Goal: Check status: Check status

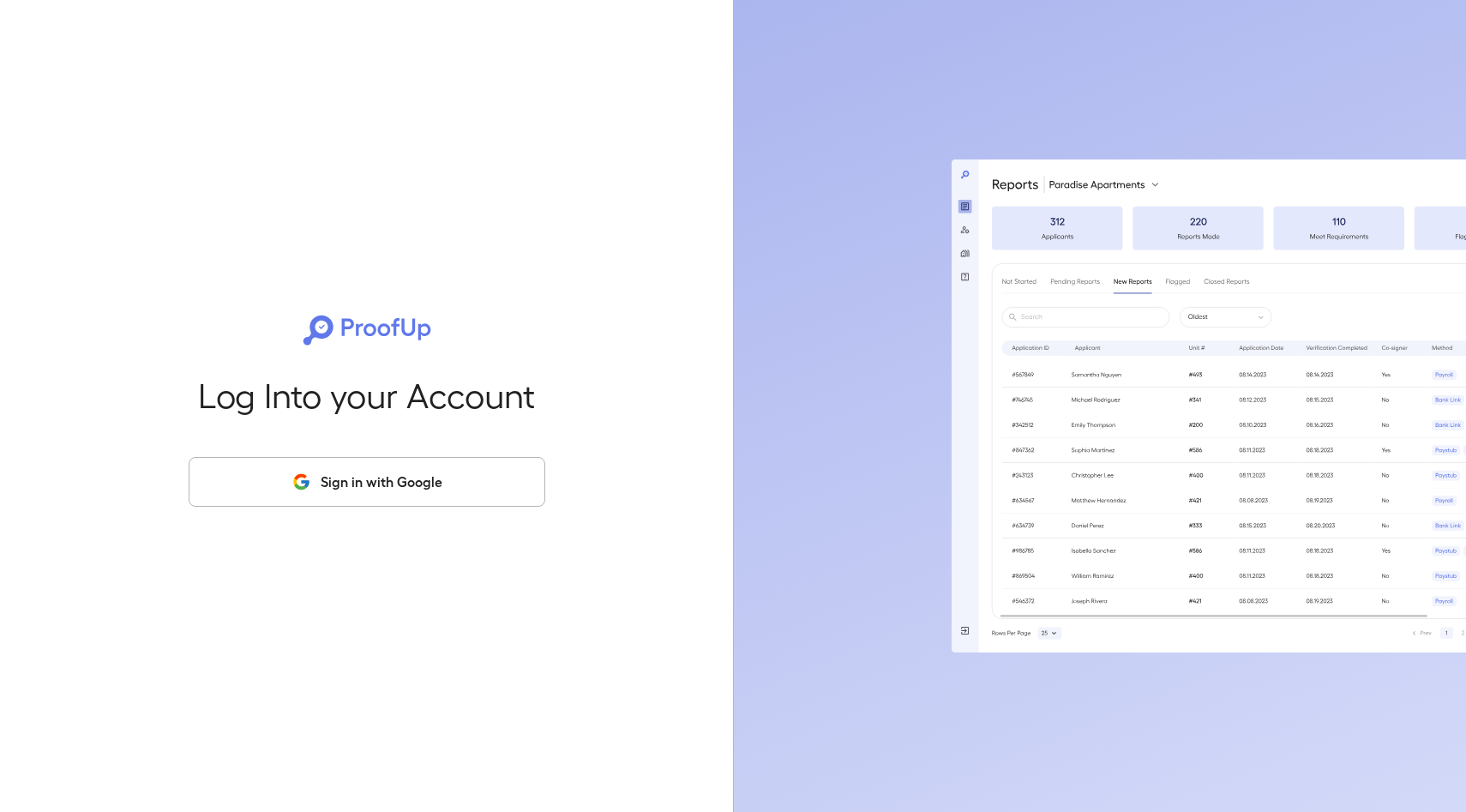
click at [367, 488] on button "Sign in with Google" at bounding box center [367, 482] width 357 height 49
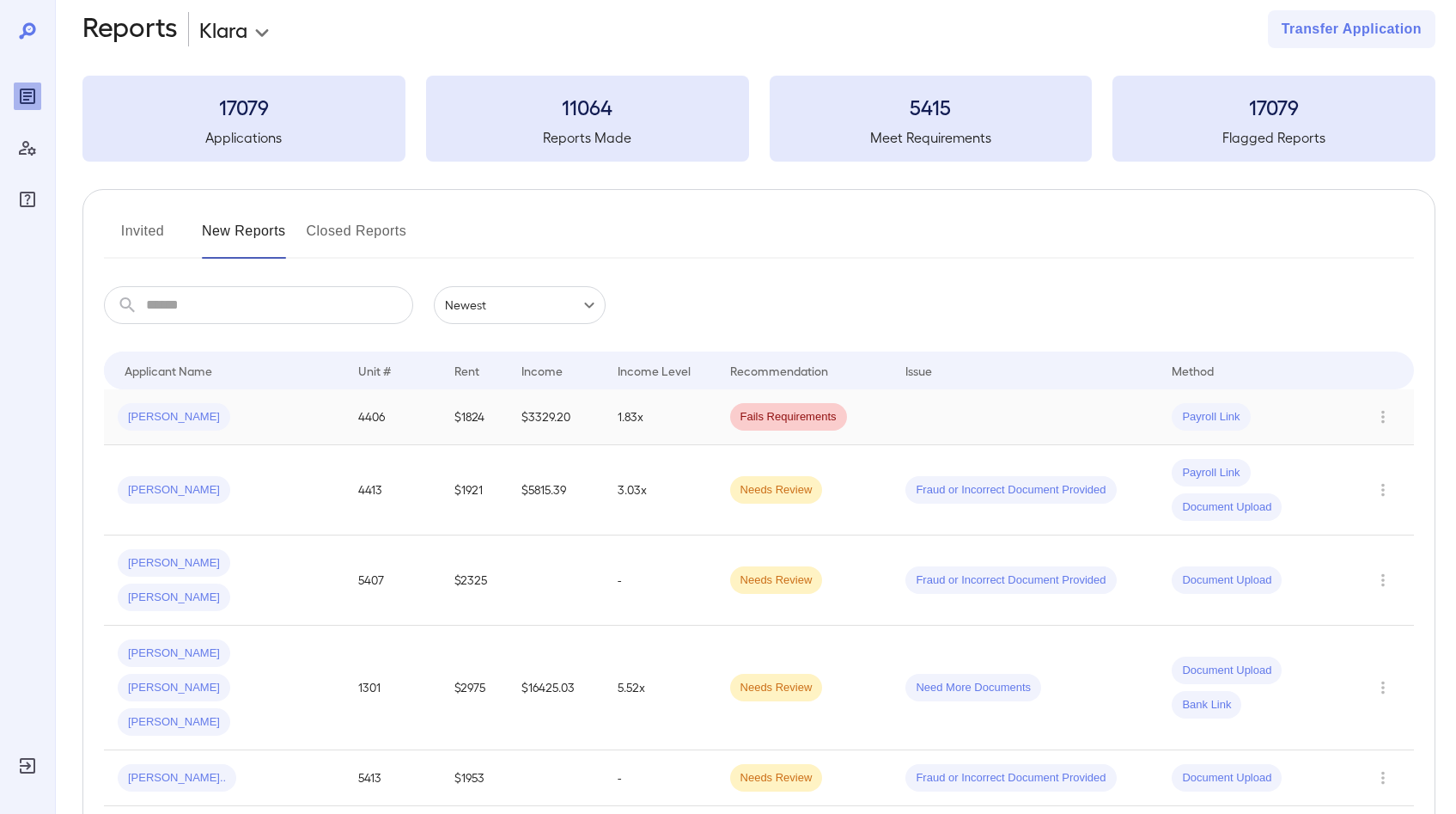
scroll to position [26, 0]
click at [262, 426] on div "[PERSON_NAME]" at bounding box center [224, 415] width 213 height 27
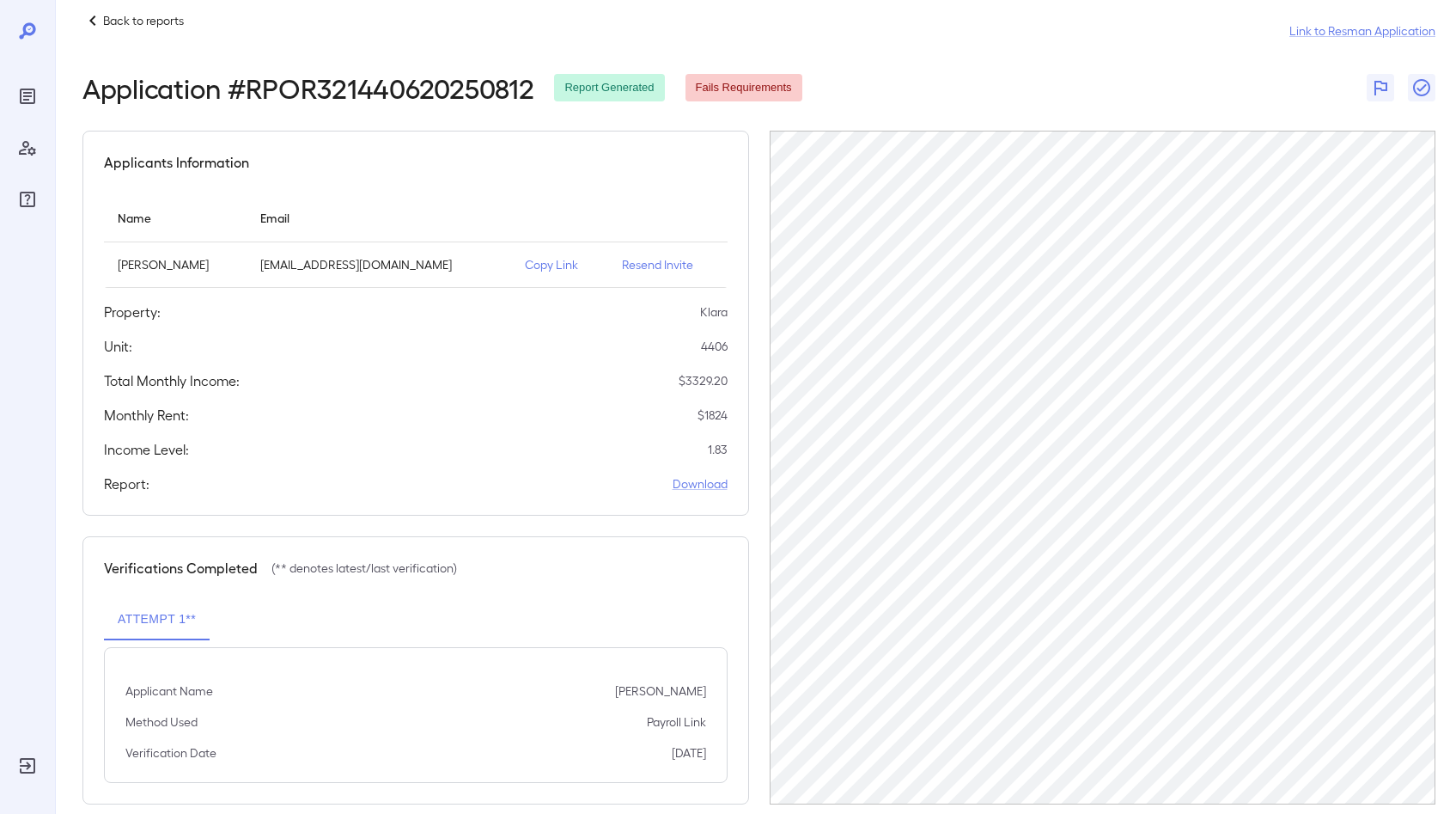
scroll to position [49, 0]
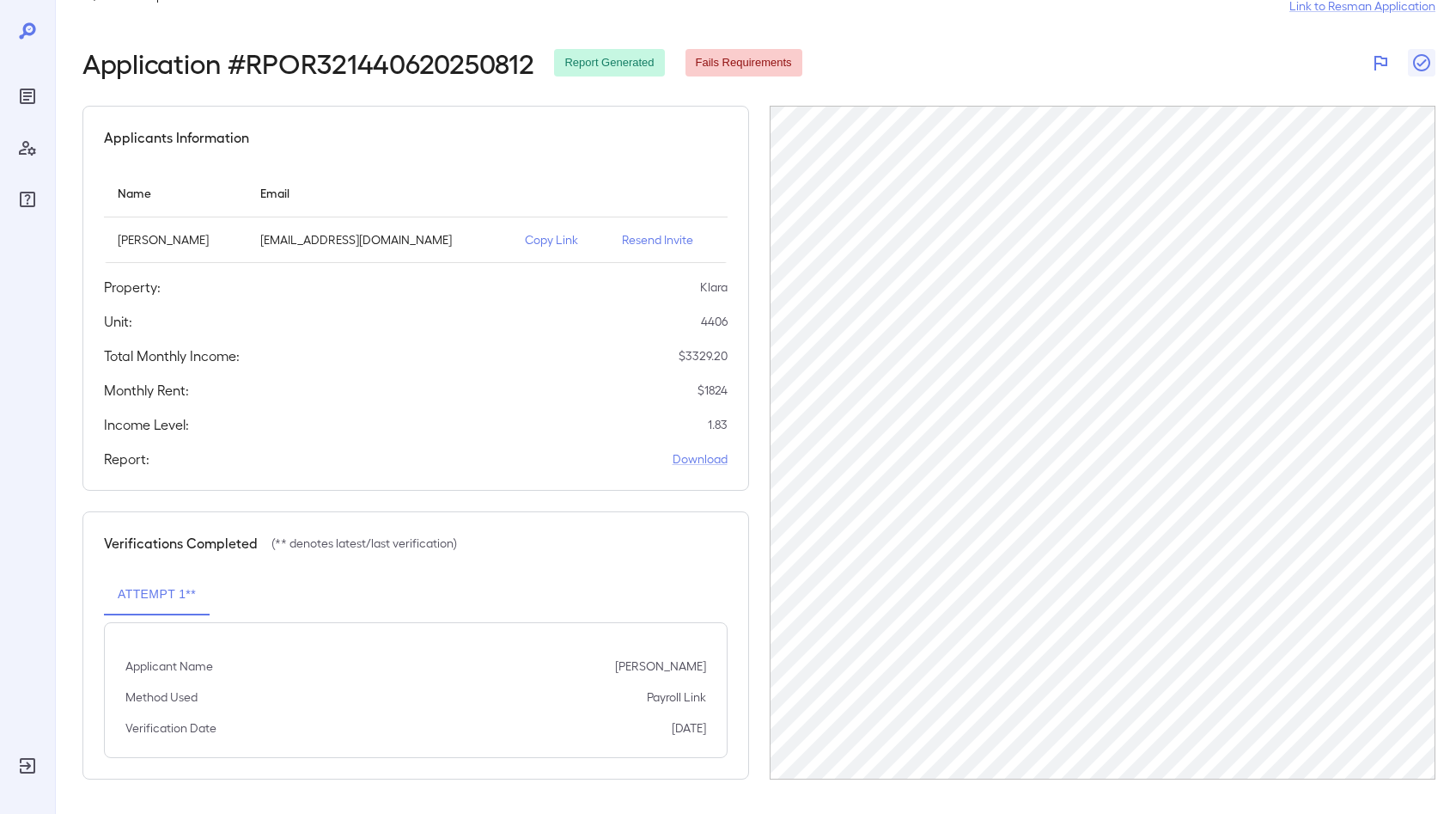
click at [1386, 70] on icon "button" at bounding box center [1380, 62] width 21 height 21
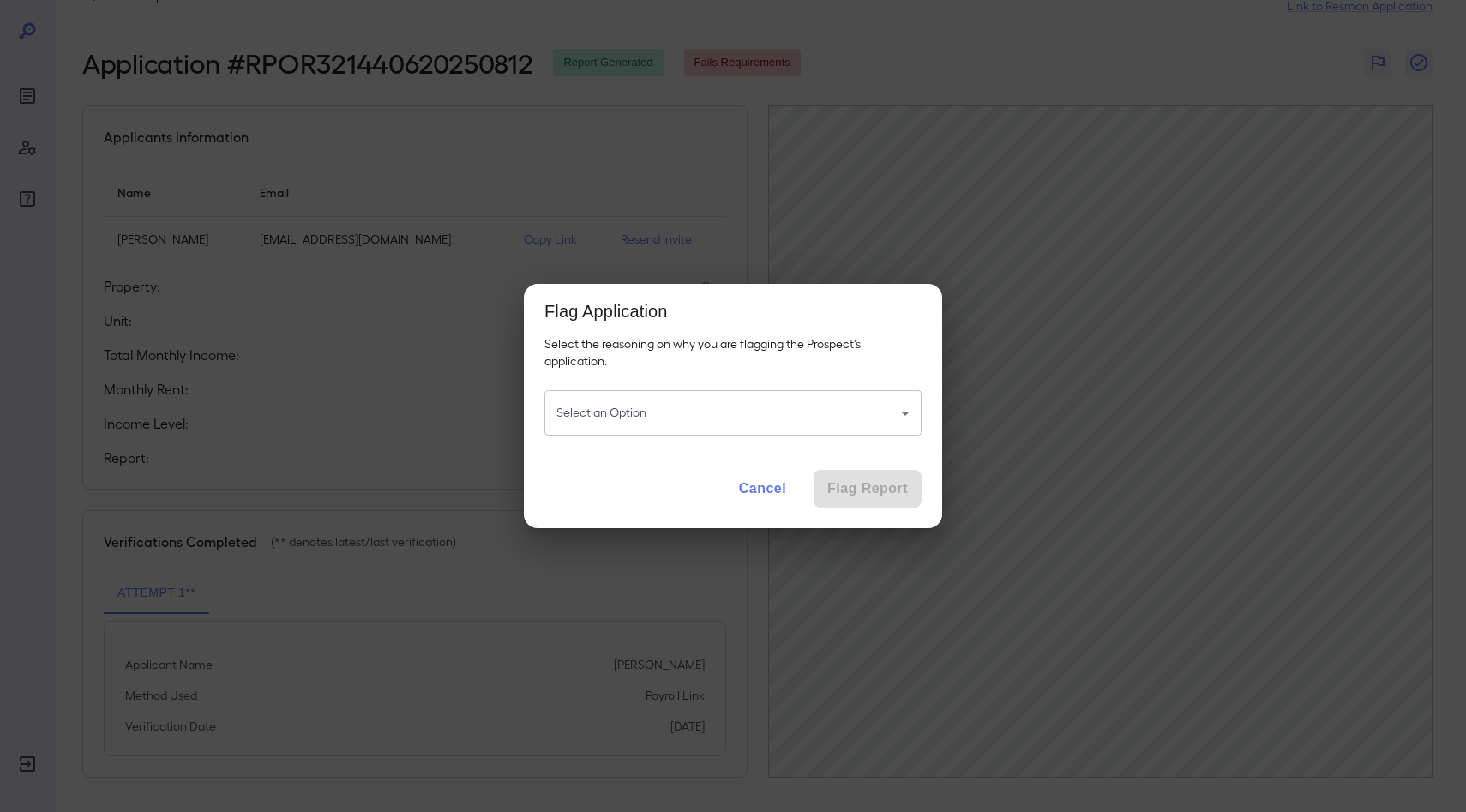
click at [758, 491] on button "Cancel" at bounding box center [763, 488] width 75 height 37
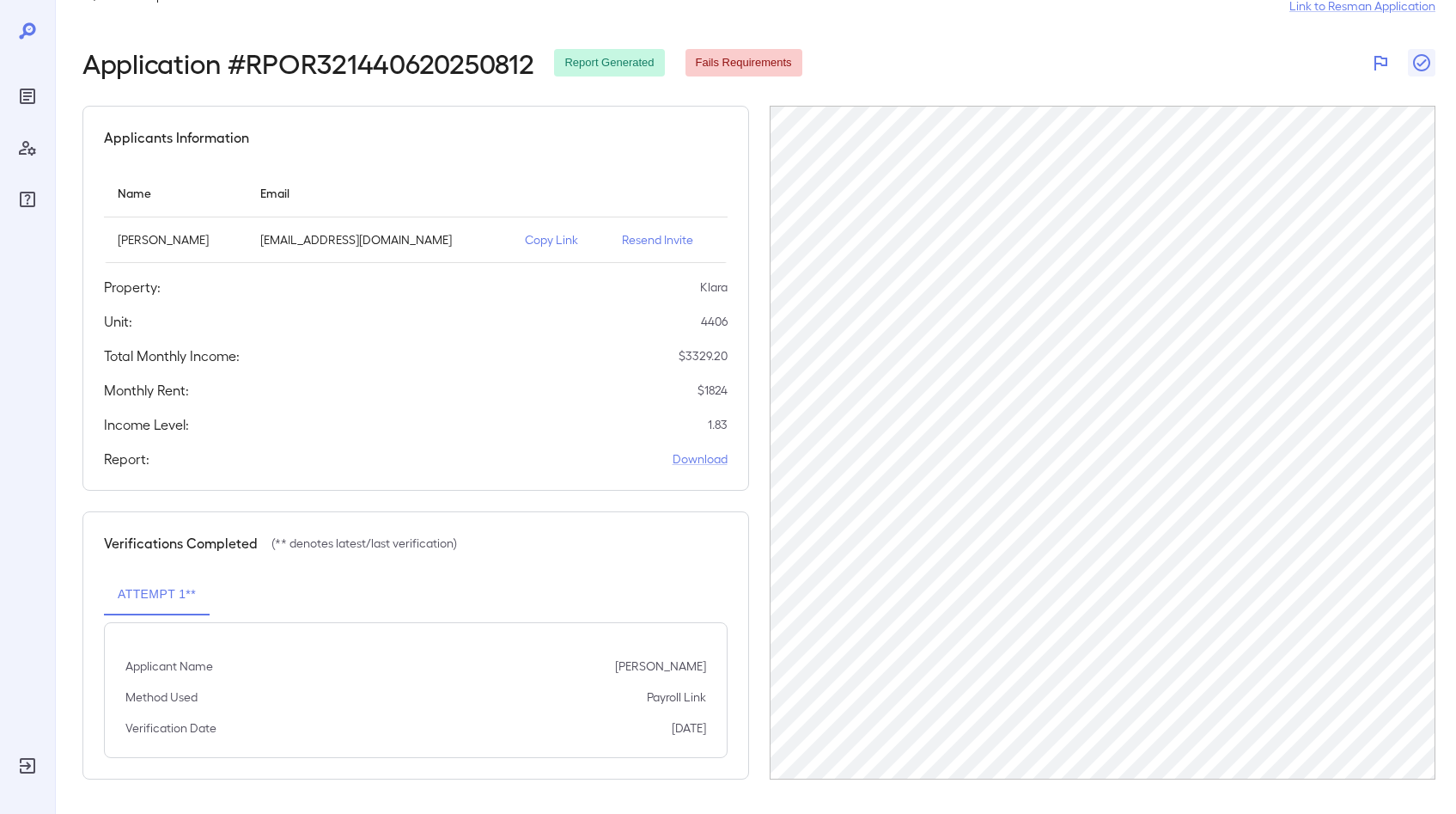
click at [1382, 63] on icon "button" at bounding box center [1380, 62] width 21 height 21
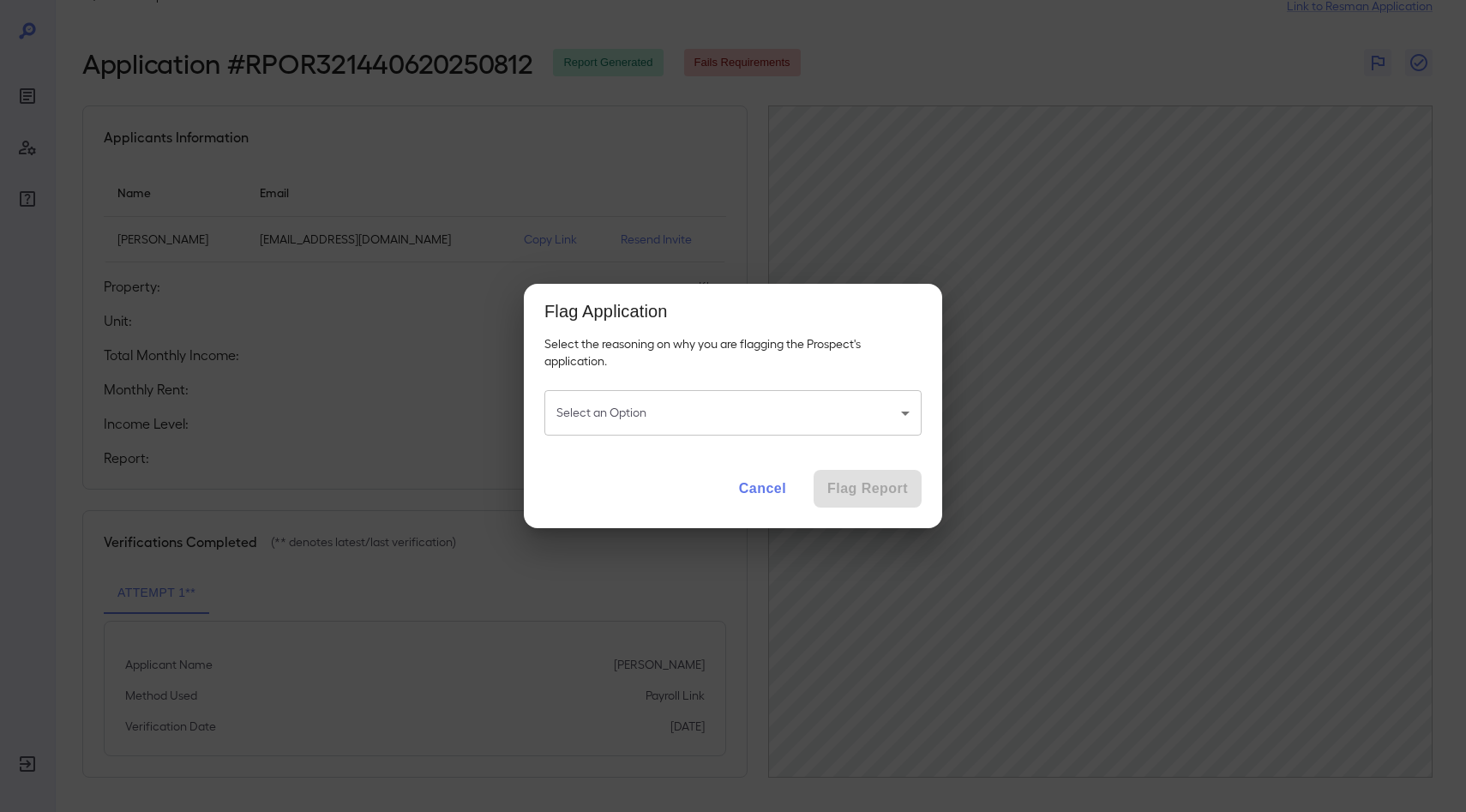
click at [742, 410] on body "Back to reports Link to Resman Application Application # RPOR321440620250812 Re…" at bounding box center [733, 357] width 1466 height 812
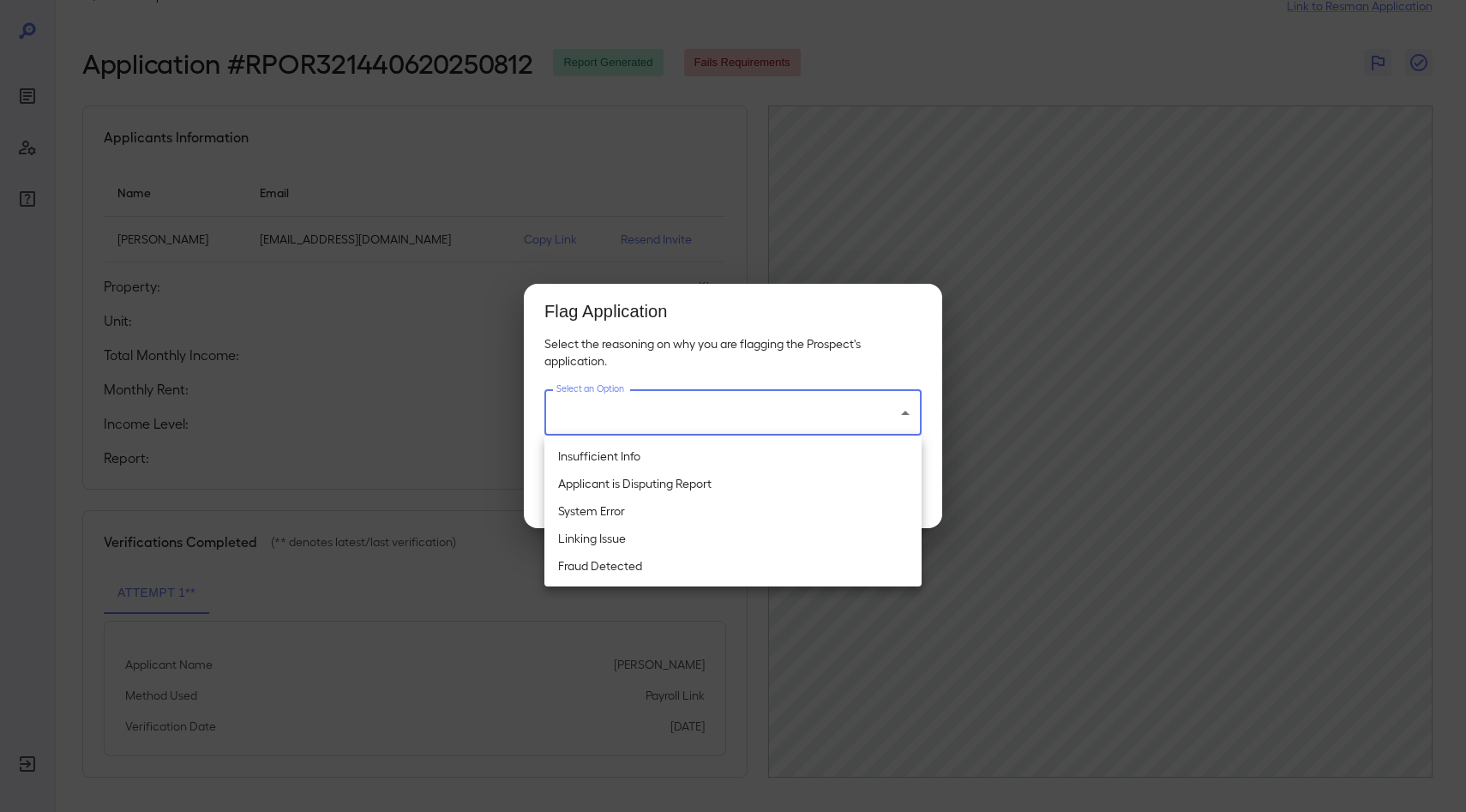
click at [862, 183] on div at bounding box center [733, 406] width 1466 height 812
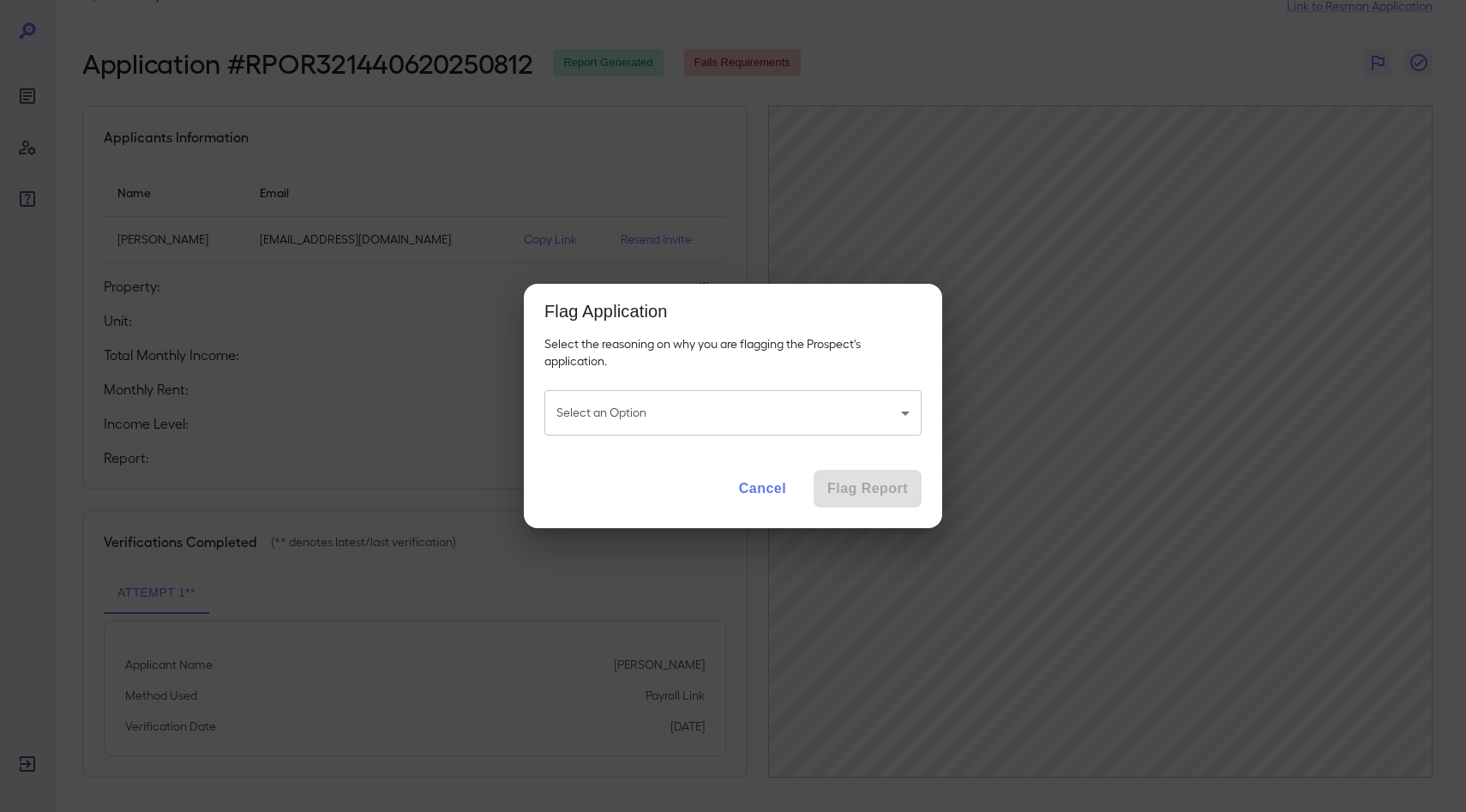
click at [764, 474] on button "Cancel" at bounding box center [763, 488] width 75 height 37
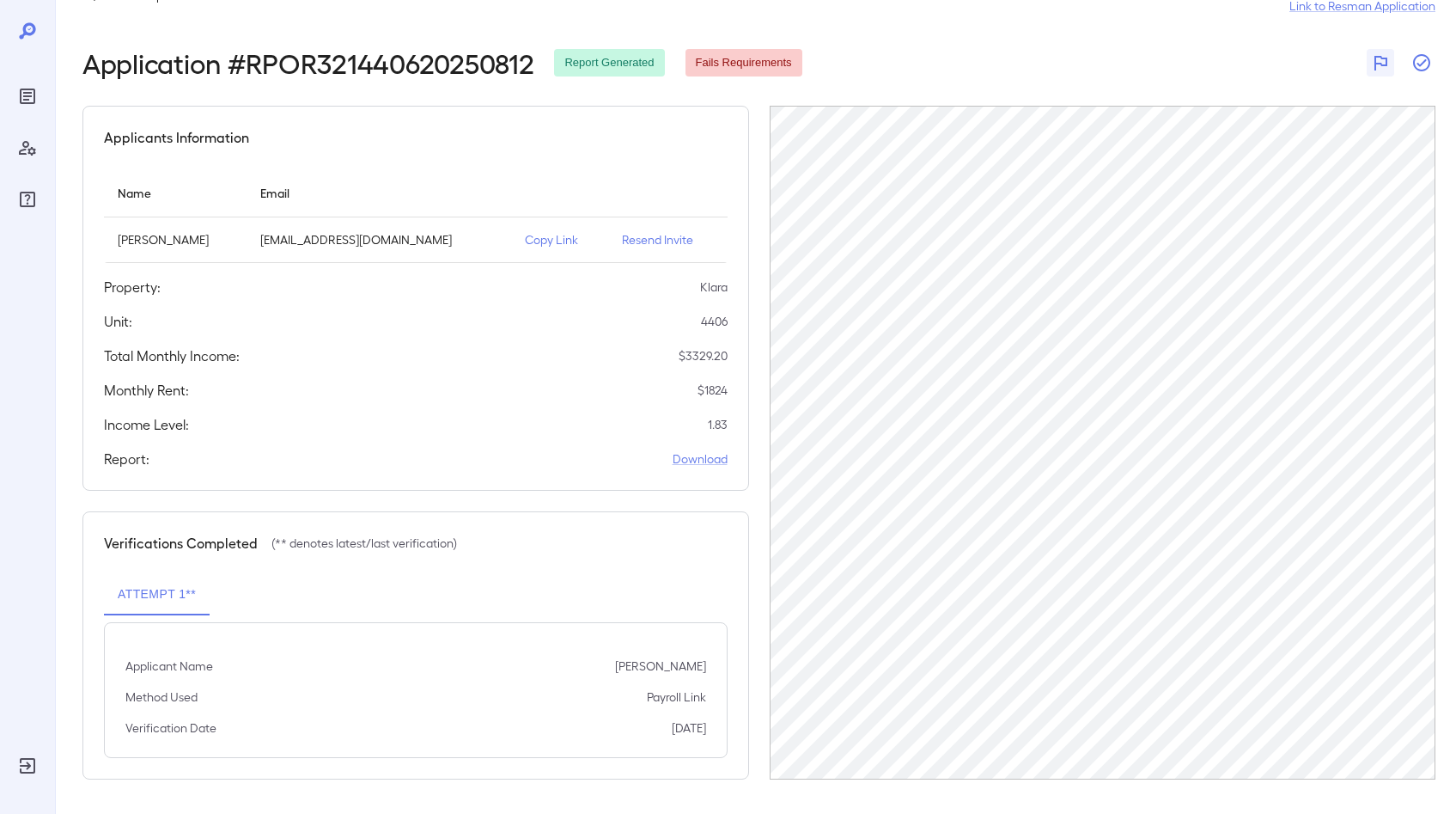
click at [1424, 59] on icon "button" at bounding box center [1422, 62] width 21 height 21
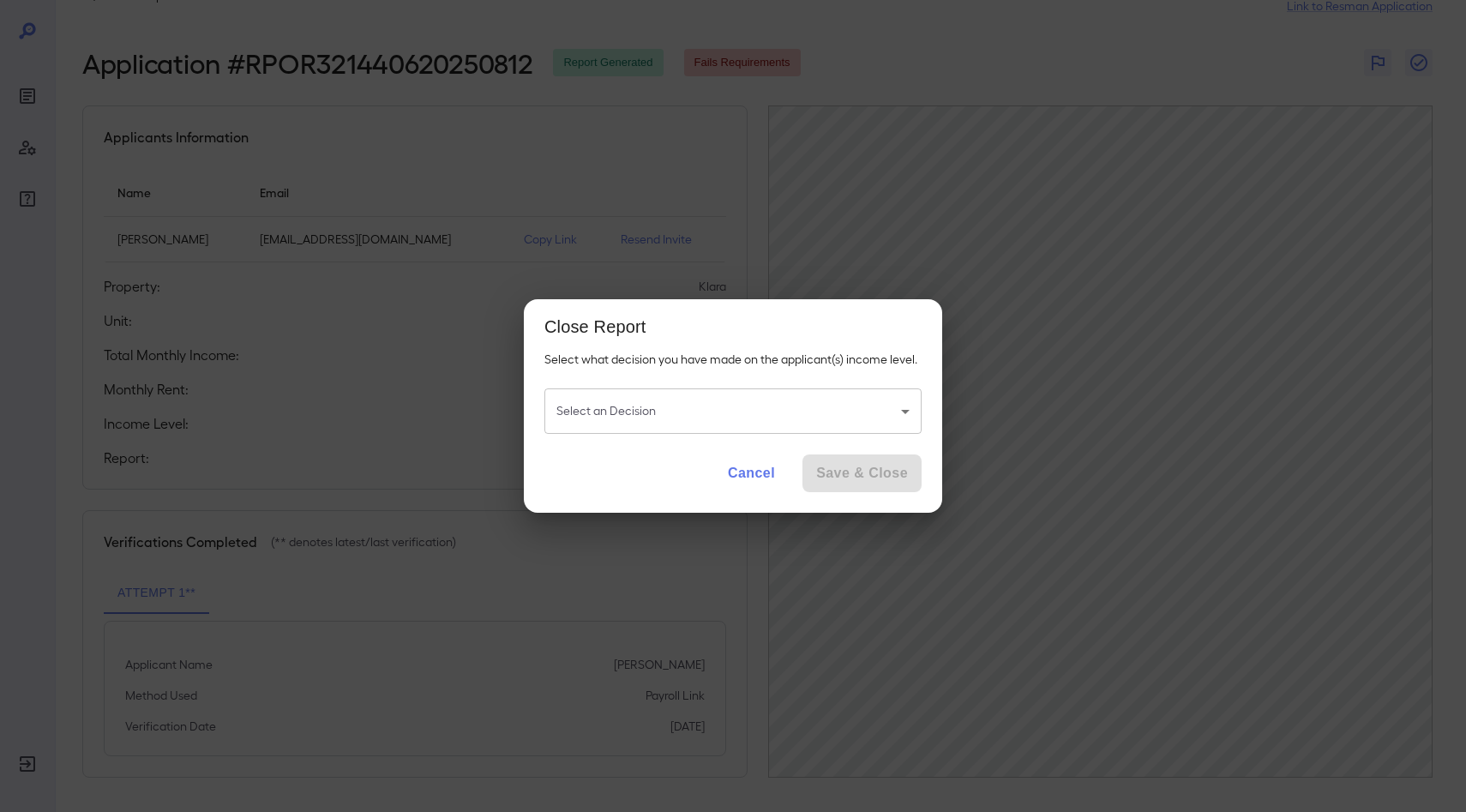
click at [728, 427] on body "Back to reports Link to Resman Application Application # RPOR321440620250812 Re…" at bounding box center [733, 357] width 1466 height 812
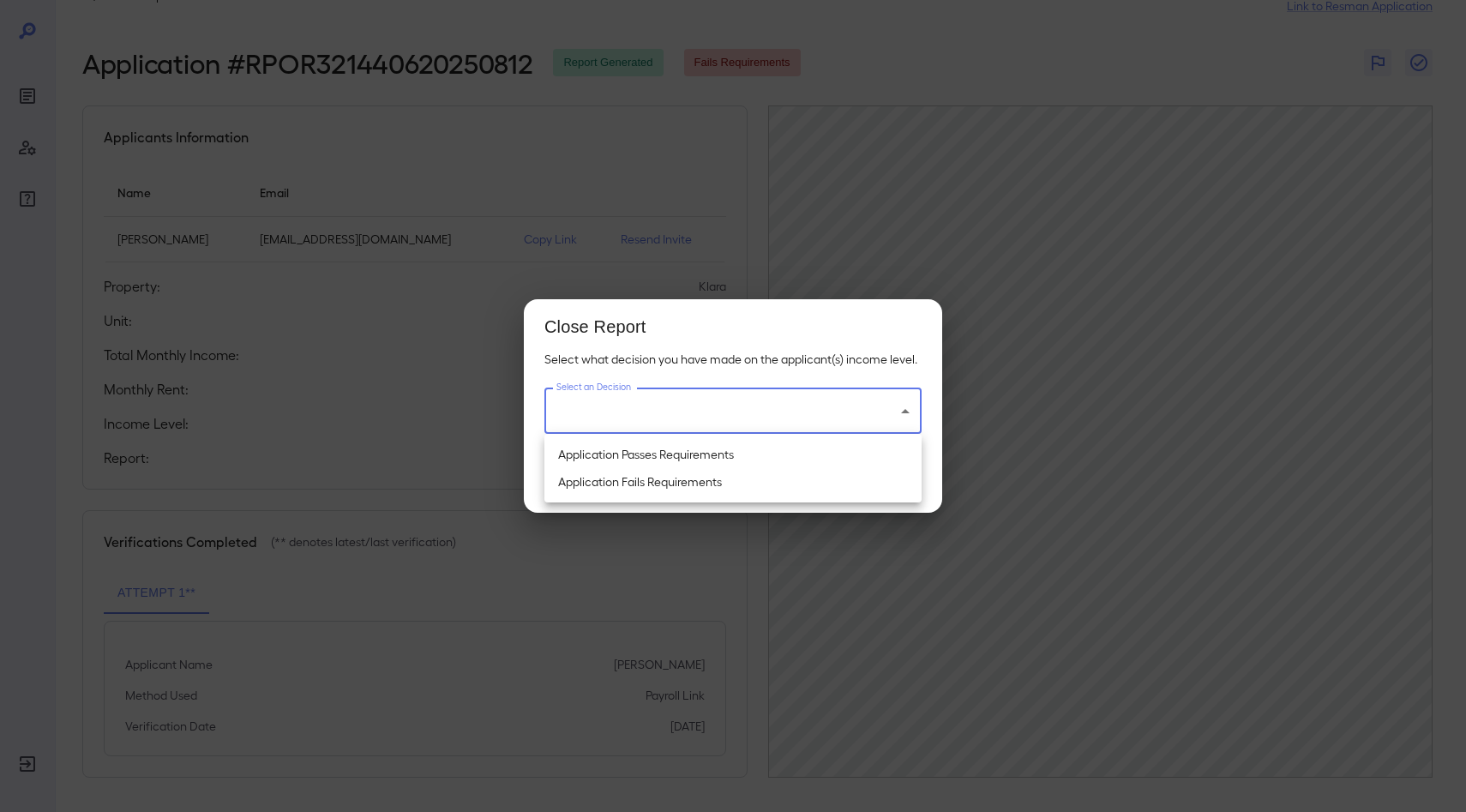
click at [878, 76] on div at bounding box center [733, 406] width 1466 height 812
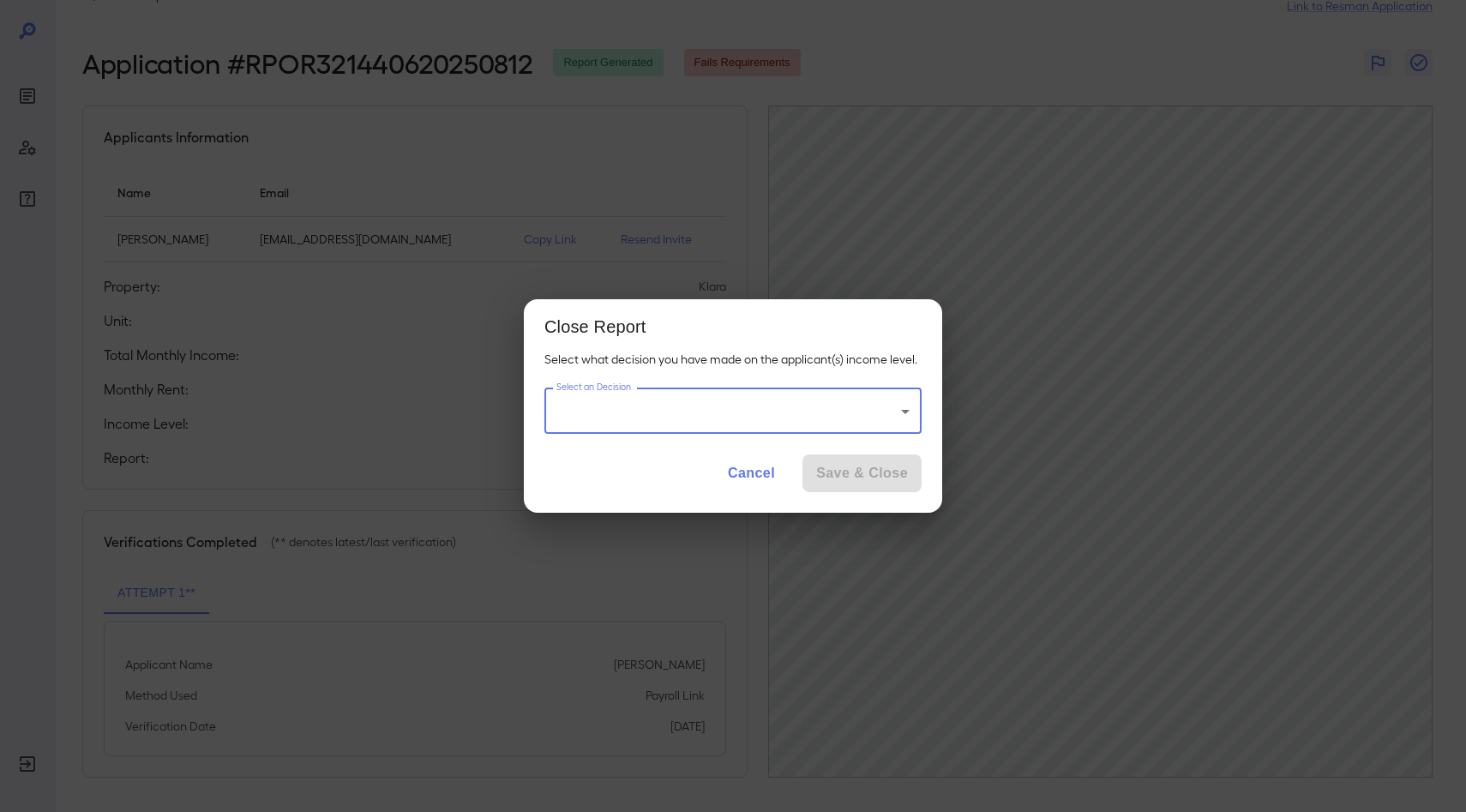
click at [744, 463] on button "Cancel" at bounding box center [752, 473] width 75 height 37
